Goal: Task Accomplishment & Management: Manage account settings

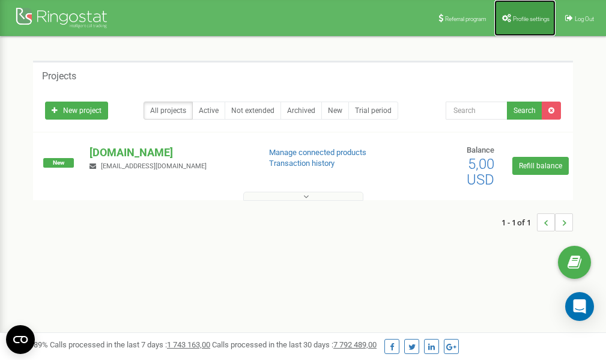
click at [518, 19] on span "Profile settings" at bounding box center [531, 19] width 37 height 7
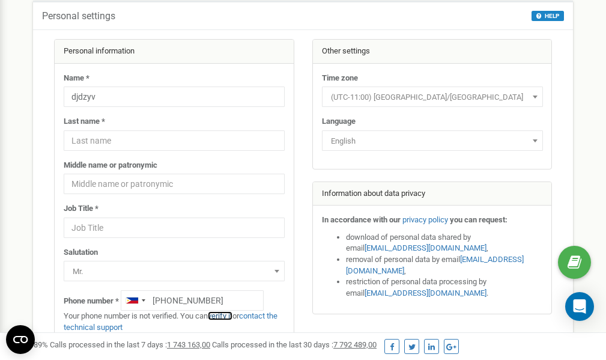
click at [226, 316] on link "verify it" at bounding box center [220, 315] width 25 height 9
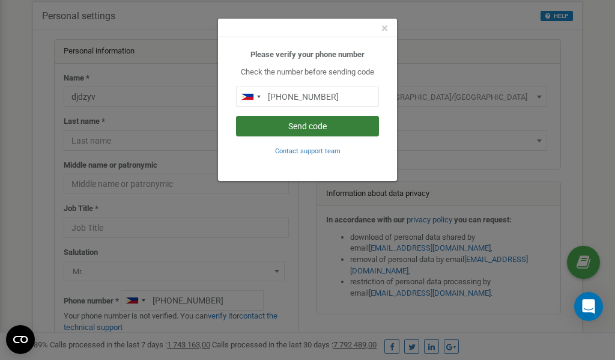
click at [305, 126] on button "Send code" at bounding box center [307, 126] width 143 height 20
